Goal: Task Accomplishment & Management: Use online tool/utility

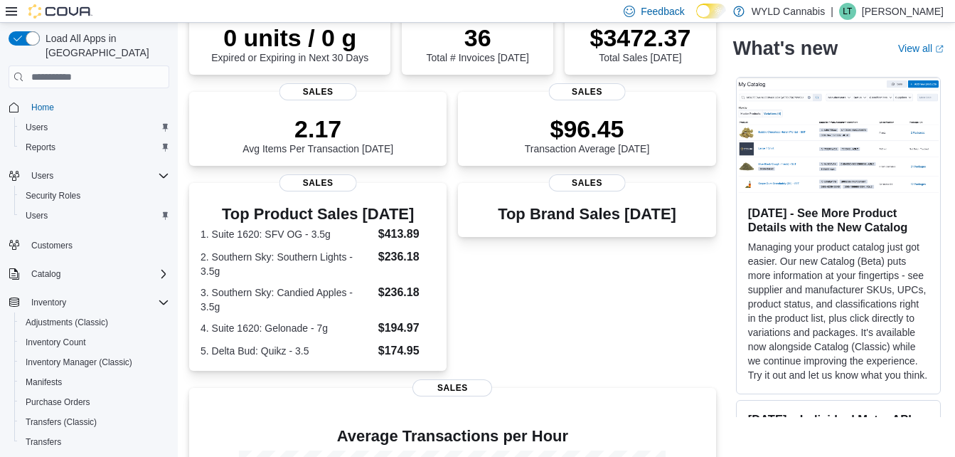
scroll to position [245, 0]
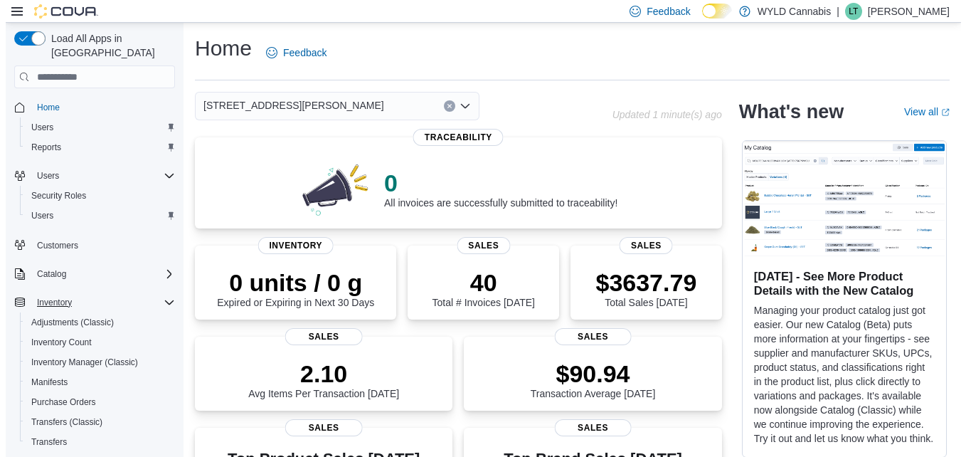
scroll to position [217, 0]
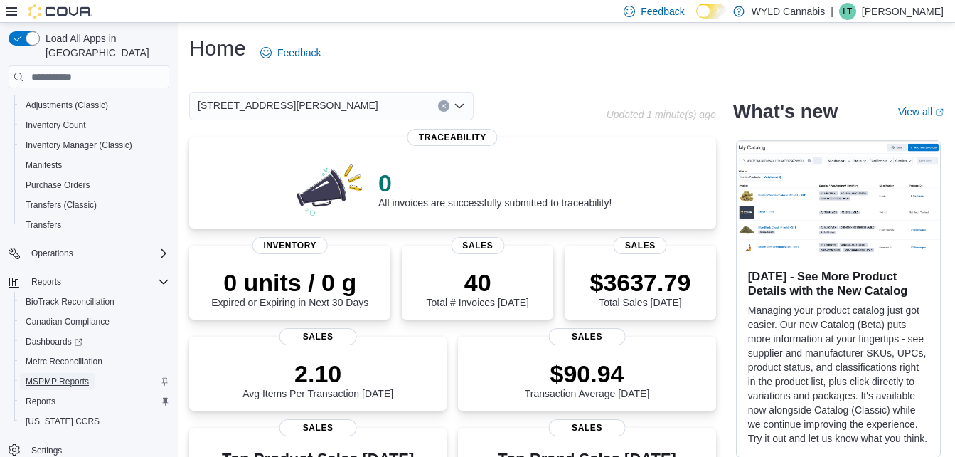
click at [56, 375] on span "MSPMP Reports" at bounding box center [57, 380] width 63 height 11
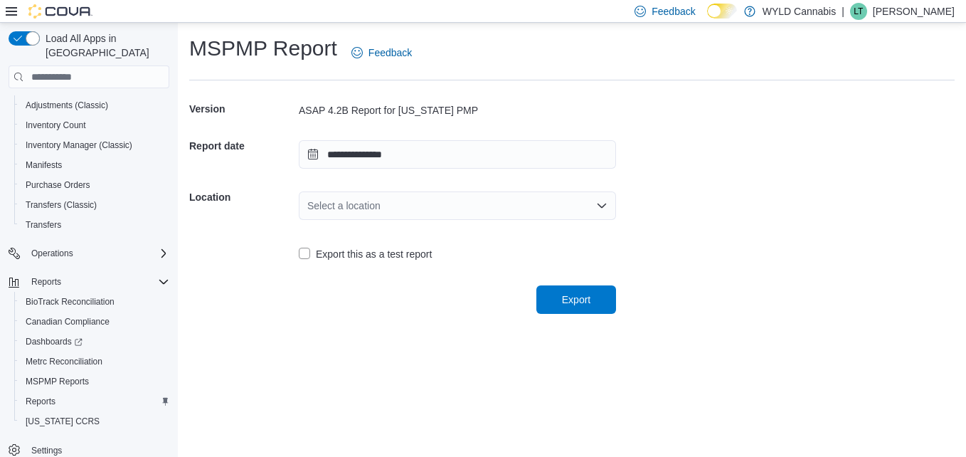
click at [358, 208] on div "Select a location" at bounding box center [457, 205] width 317 height 28
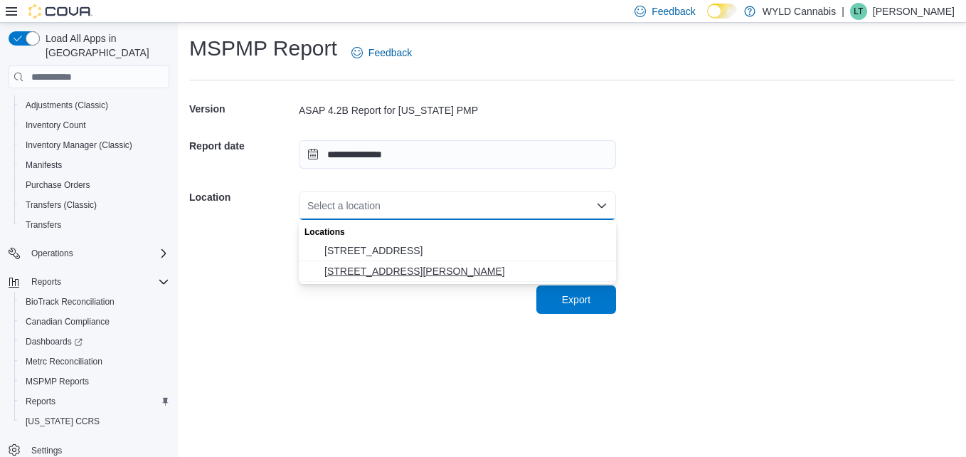
click at [357, 272] on span "[STREET_ADDRESS][PERSON_NAME]" at bounding box center [465, 271] width 283 height 14
click at [425, 271] on span "[STREET_ADDRESS][PERSON_NAME]" at bounding box center [465, 271] width 283 height 14
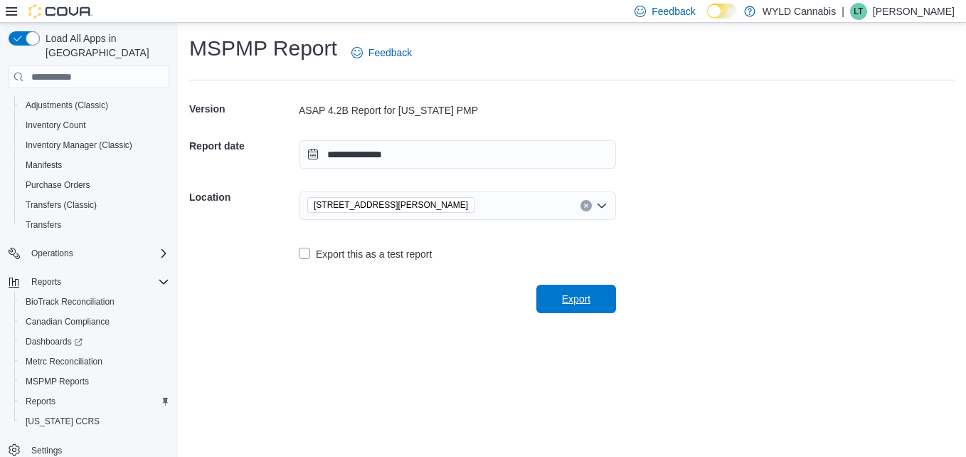
click at [601, 299] on span "Export" at bounding box center [576, 298] width 63 height 28
